Goal: Check status

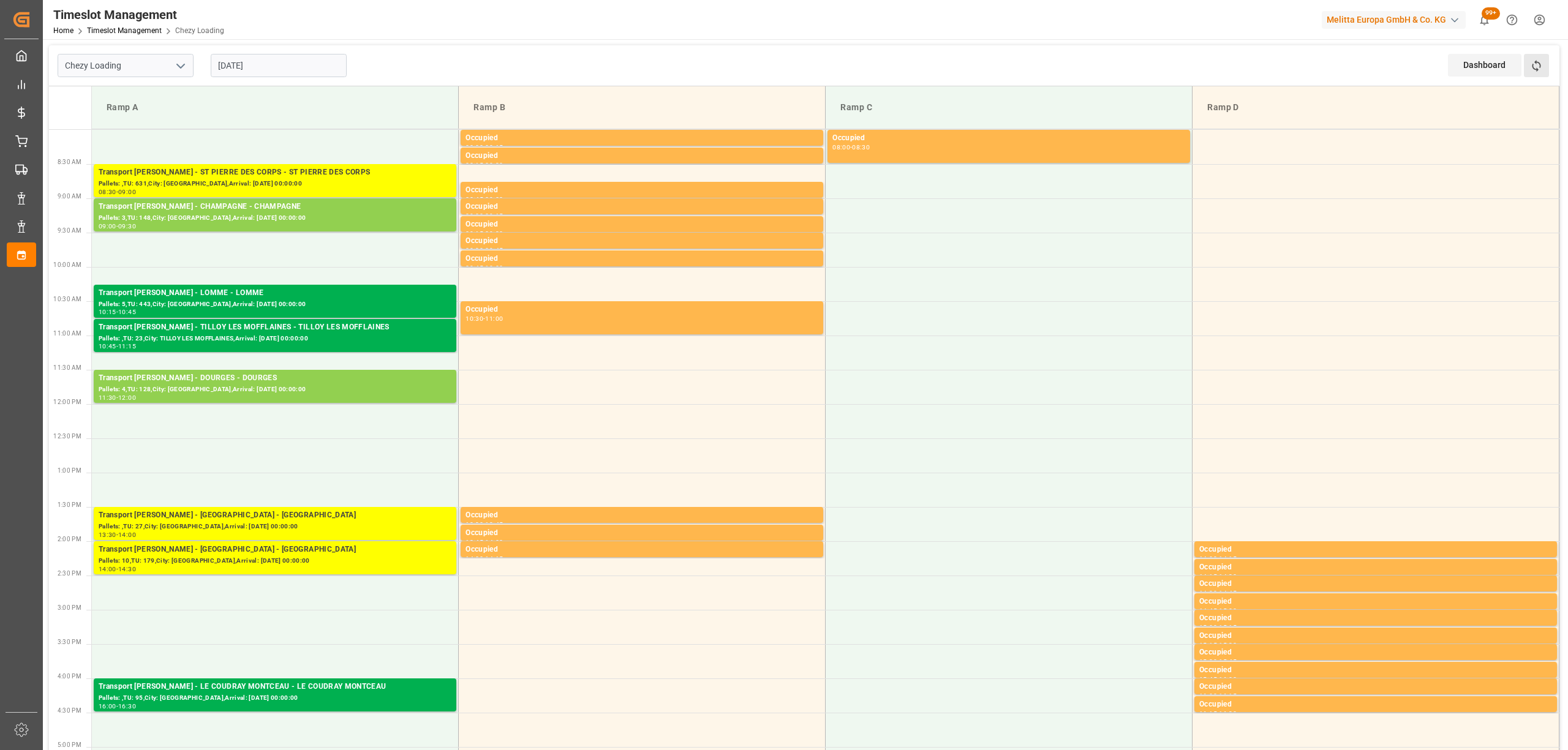
click at [1527, 60] on button "Refresh Time Slots" at bounding box center [1536, 65] width 25 height 23
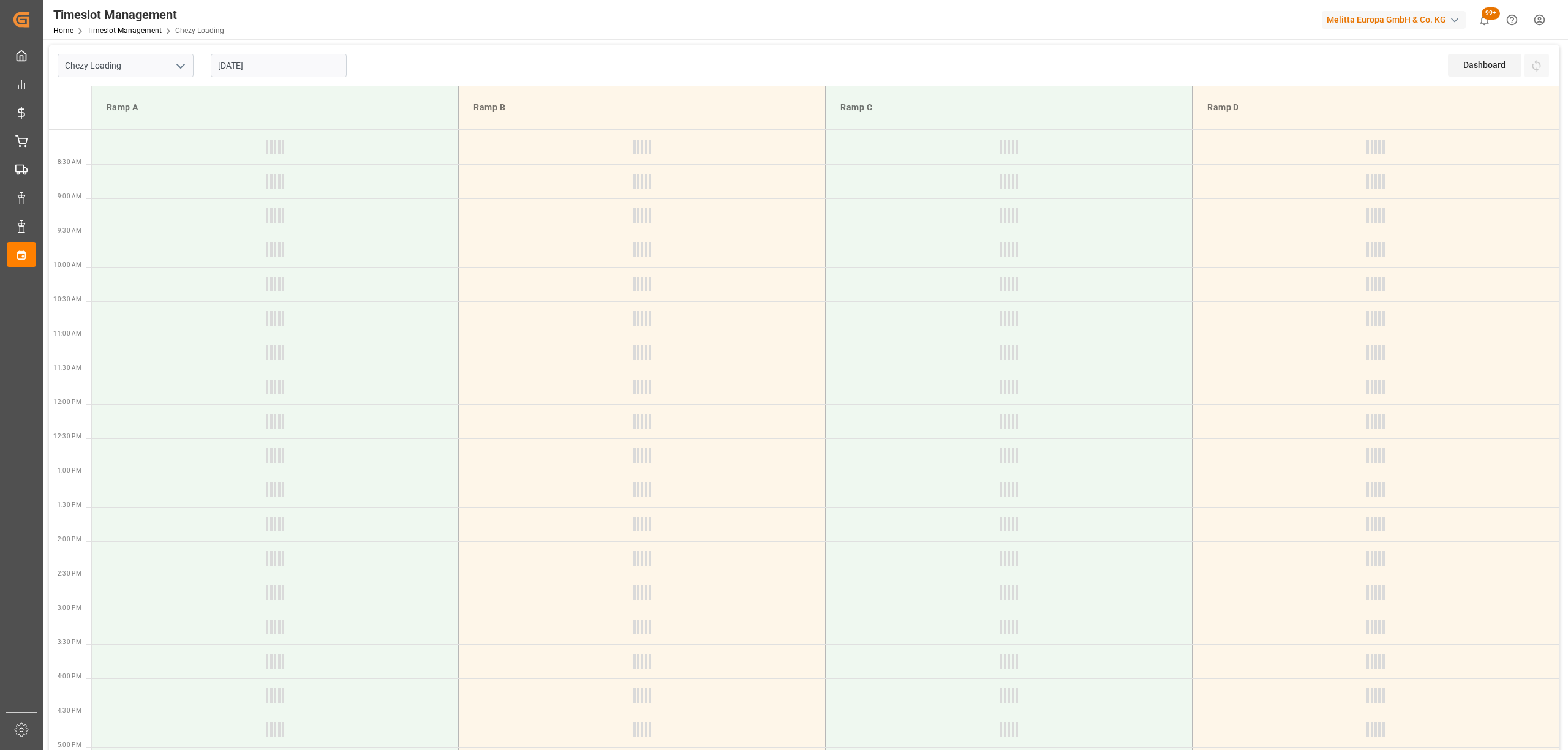
click at [517, 61] on div "Chezy Loading [DATE] Dashboard View Dashboard Refresh Time Slots" at bounding box center [804, 66] width 1510 height 41
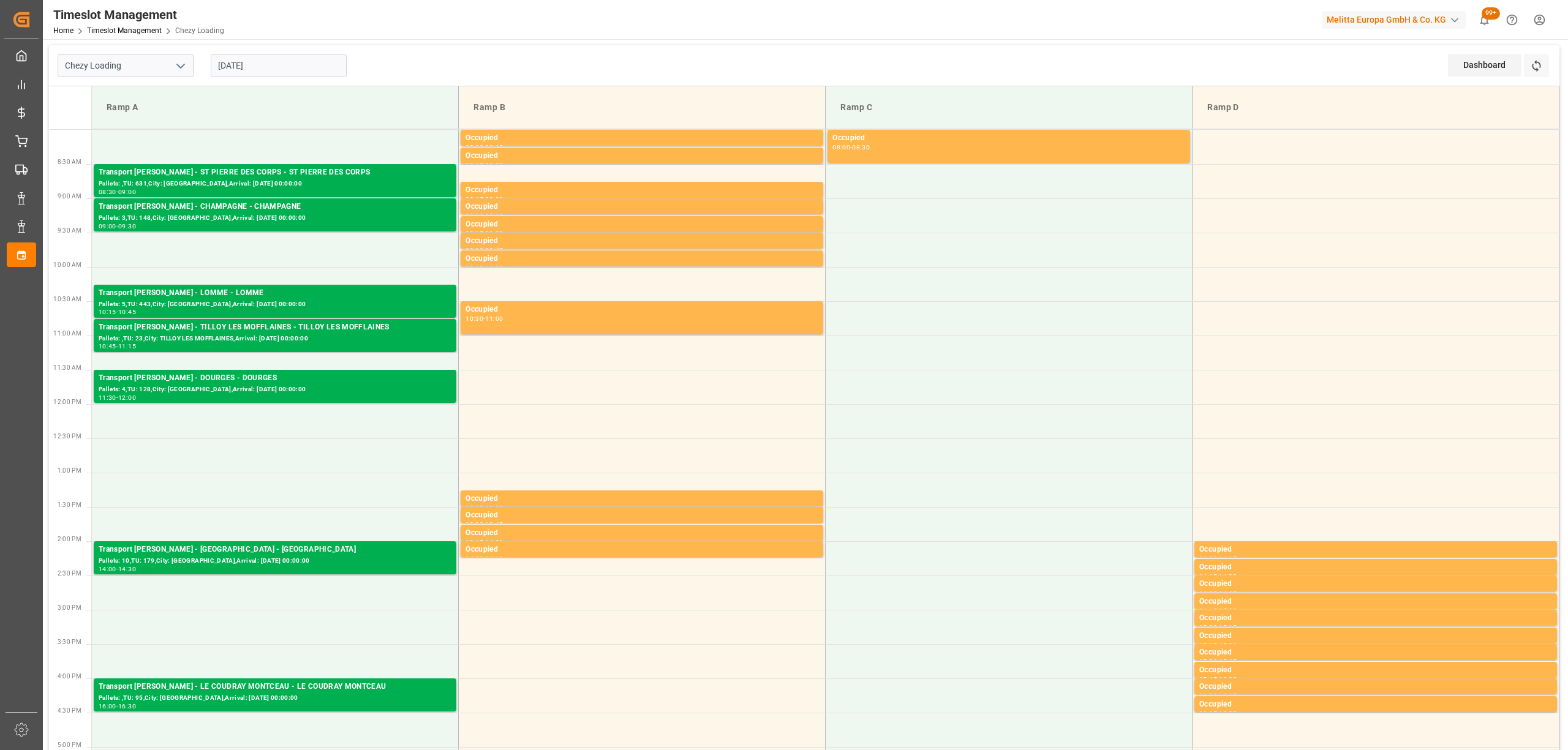
click at [1525, 78] on div "Refresh Time Slots" at bounding box center [1537, 69] width 28 height 32
click at [1535, 69] on icon at bounding box center [1536, 66] width 13 height 13
